Goal: Information Seeking & Learning: Learn about a topic

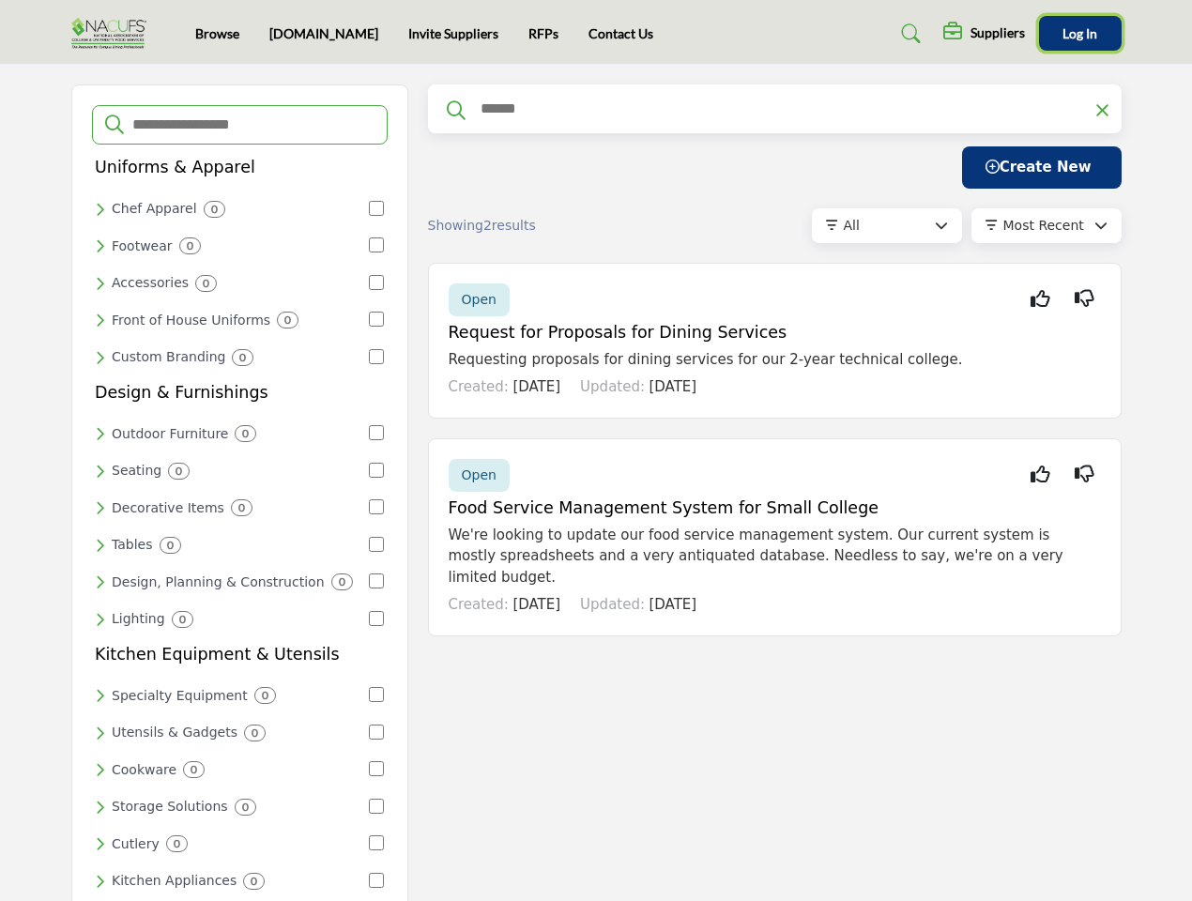
click at [1080, 33] on span "Log In" at bounding box center [1079, 33] width 35 height 16
click at [239, 125] on input "Search Categories" at bounding box center [252, 125] width 244 height 24
click at [231, 208] on div "Chef Apparel 0" at bounding box center [231, 209] width 272 height 17
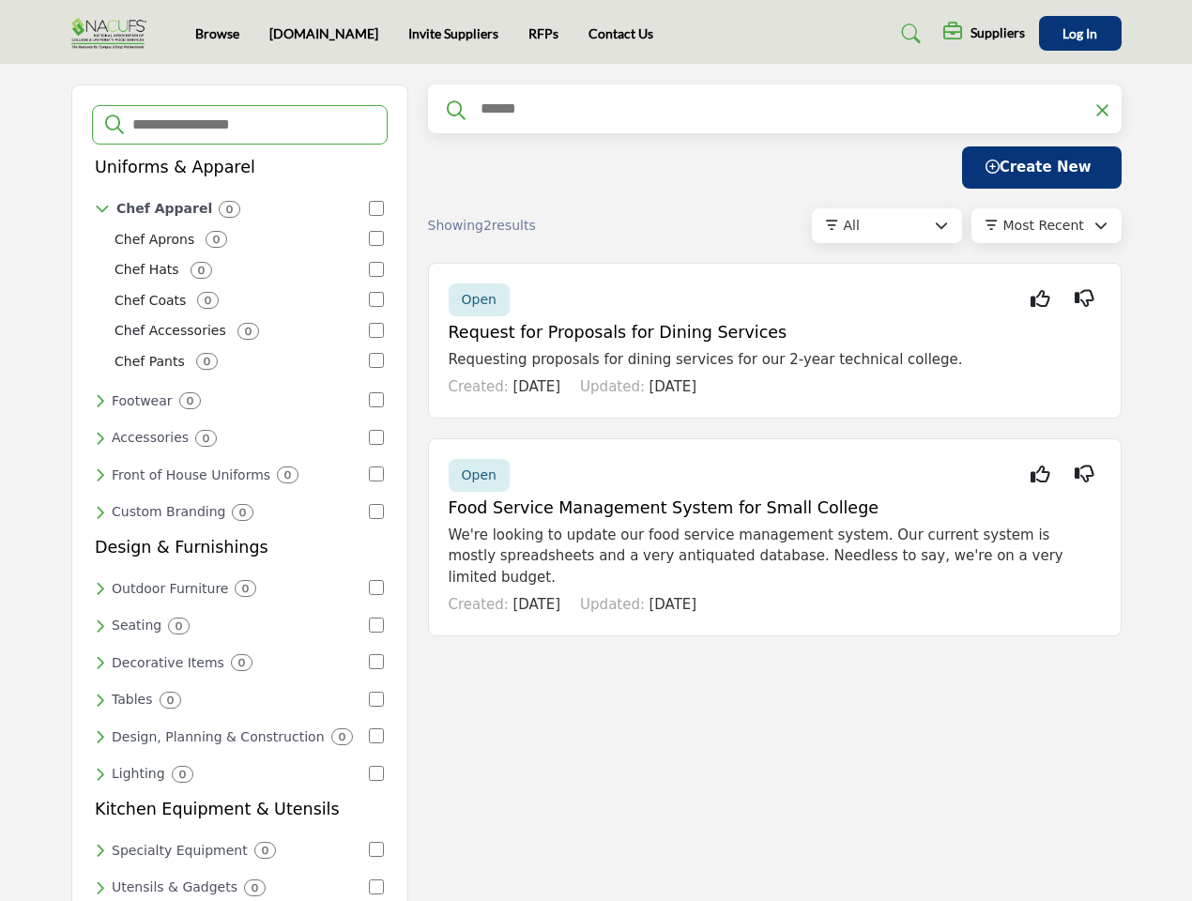
click at [231, 392] on div "Footwear 0" at bounding box center [231, 400] width 272 height 17
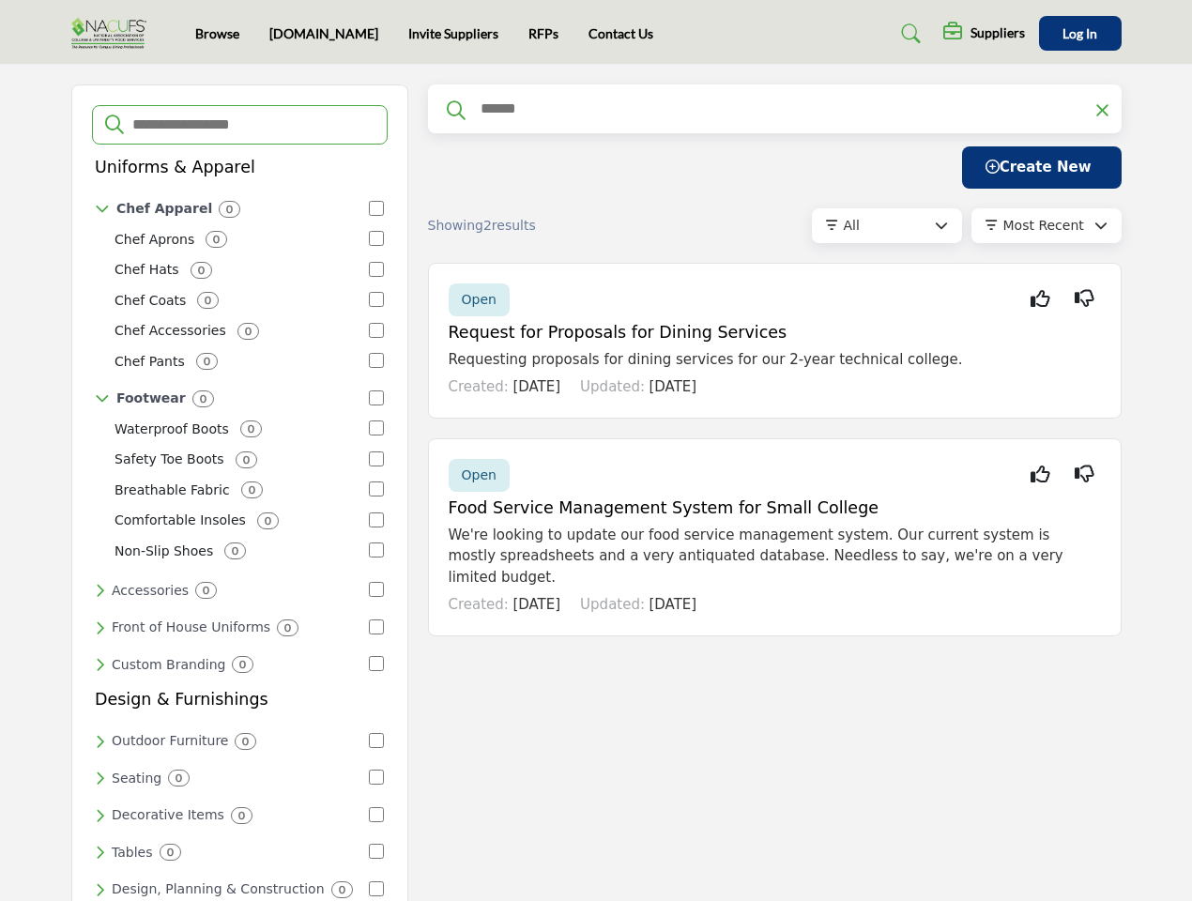
click at [231, 281] on div "Chef Aprons 0 Chef Hats 0 Chef Coats 0 Chef Accessories 0 0" at bounding box center [239, 301] width 289 height 146
click at [231, 321] on div "Chef Accessories 0" at bounding box center [238, 331] width 248 height 20
click at [231, 353] on div "Chef Pants 0" at bounding box center [238, 362] width 248 height 20
click at [240, 429] on div "0" at bounding box center [251, 428] width 22 height 17
click at [231, 464] on div "Waterproof Boots 0 Safety Toe Boots 0 Breathable Fabric 0 Comfortable Insoles 0…" at bounding box center [239, 491] width 289 height 146
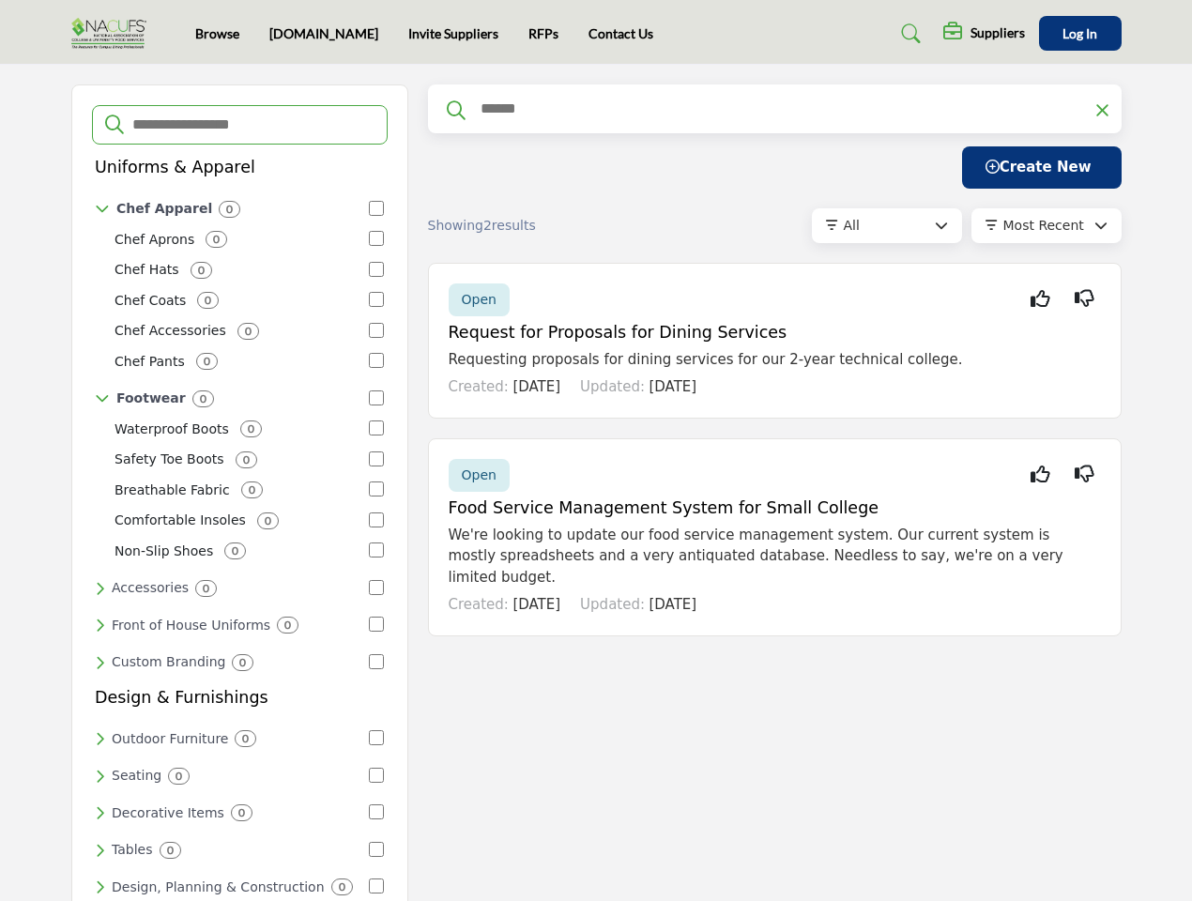
click at [231, 510] on div "Comfortable Insoles 0" at bounding box center [238, 520] width 248 height 20
